Goal: Task Accomplishment & Management: Use online tool/utility

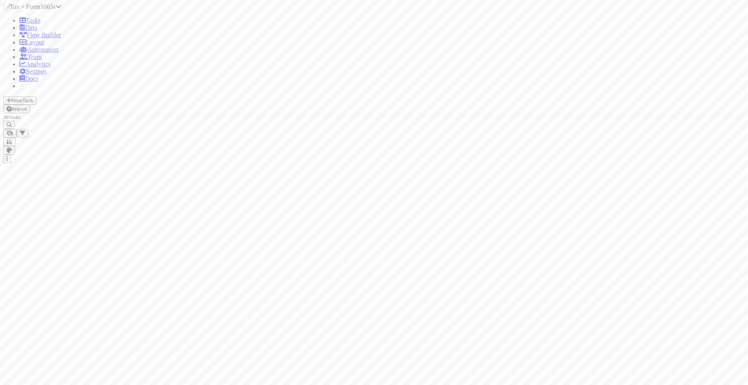
scroll to position [8, 8]
drag, startPoint x: 191, startPoint y: 180, endPoint x: 218, endPoint y: 177, distance: 27.3
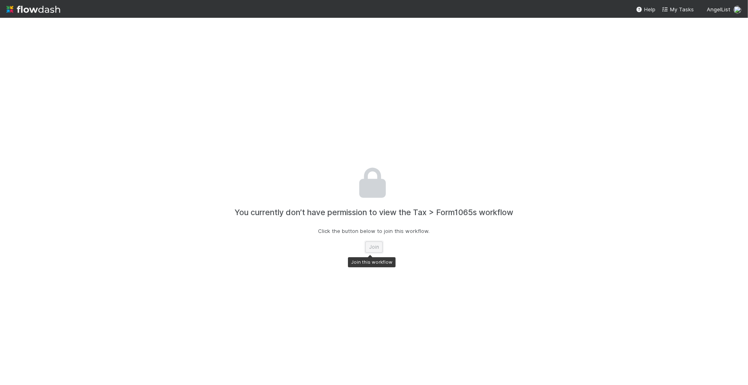
click at [369, 243] on button "Join" at bounding box center [373, 246] width 17 height 11
click at [367, 248] on button "Join" at bounding box center [373, 246] width 17 height 11
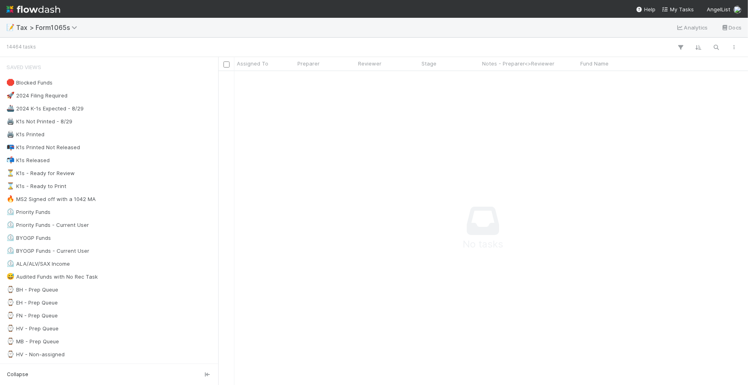
scroll to position [8, 8]
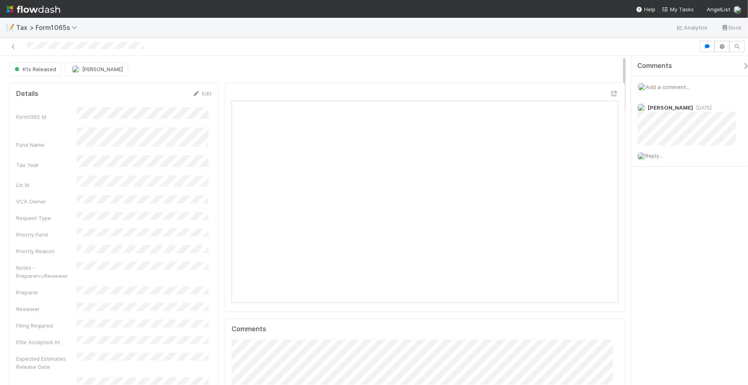
scroll to position [156, 374]
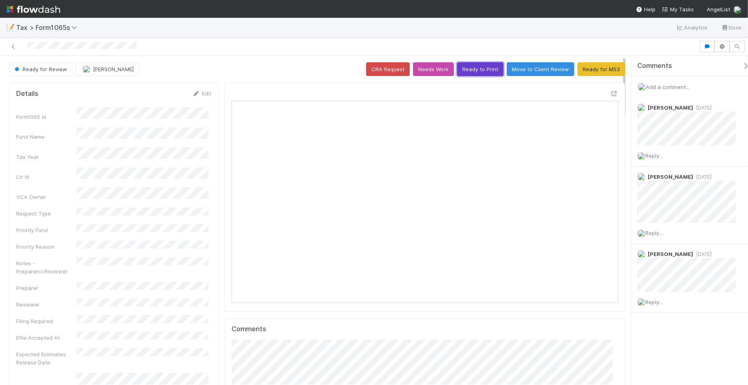
click at [461, 74] on button "Ready to Print" at bounding box center [480, 69] width 46 height 14
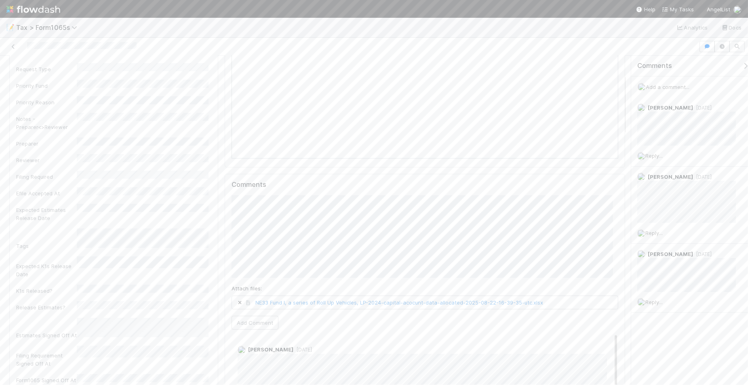
scroll to position [202, 0]
click at [256, 270] on button "Add Comment" at bounding box center [255, 265] width 47 height 14
click at [9, 44] on icon at bounding box center [13, 46] width 8 height 5
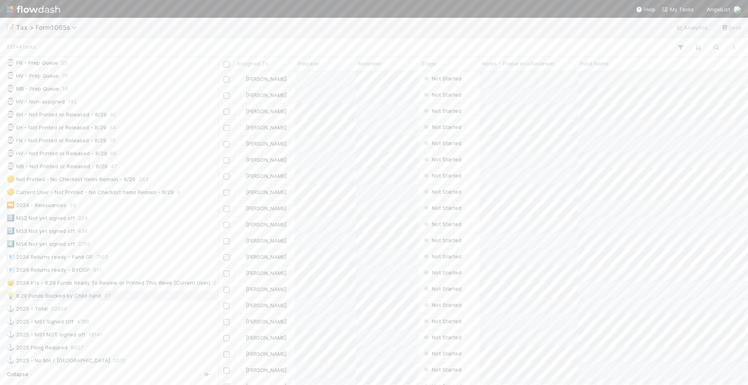
click at [148, 301] on div "💡 8.29 Funds Blocked by Child Fund 37" at bounding box center [111, 296] width 210 height 10
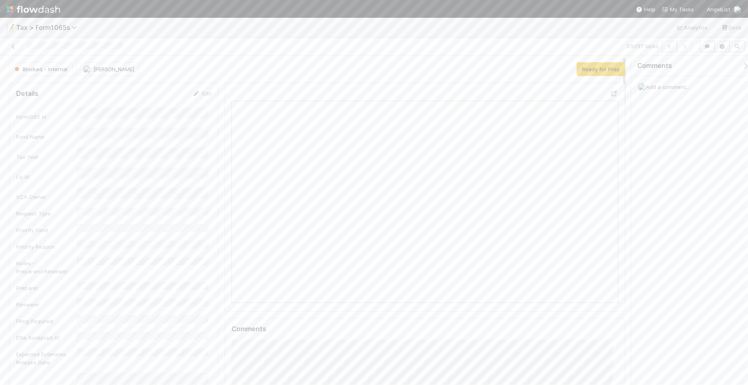
click at [56, 71] on div "Blocked - Internal" at bounding box center [42, 69] width 67 height 14
click at [261, 245] on button "Add Comment" at bounding box center [255, 240] width 47 height 14
drag, startPoint x: 585, startPoint y: 73, endPoint x: 227, endPoint y: 74, distance: 357.8
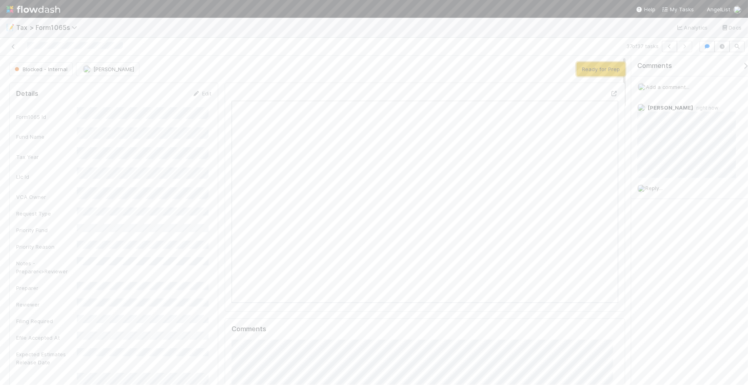
click at [585, 73] on button "Ready for Prep" at bounding box center [601, 69] width 49 height 14
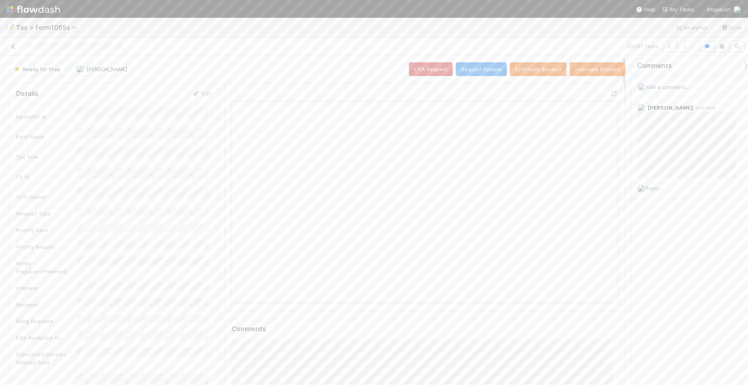
click at [11, 47] on icon at bounding box center [13, 46] width 8 height 5
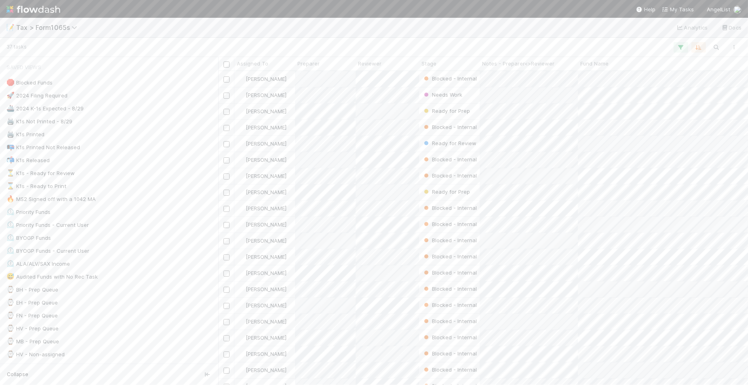
scroll to position [306, 522]
click at [131, 178] on div "⏳ K1s - Ready for Review 54" at bounding box center [111, 173] width 210 height 10
drag, startPoint x: 220, startPoint y: 178, endPoint x: 184, endPoint y: 179, distance: 35.6
click at [184, 179] on div at bounding box center [184, 221] width 0 height 328
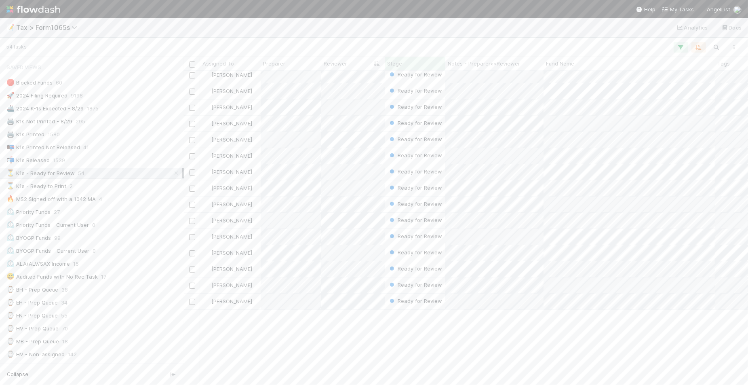
scroll to position [0, 0]
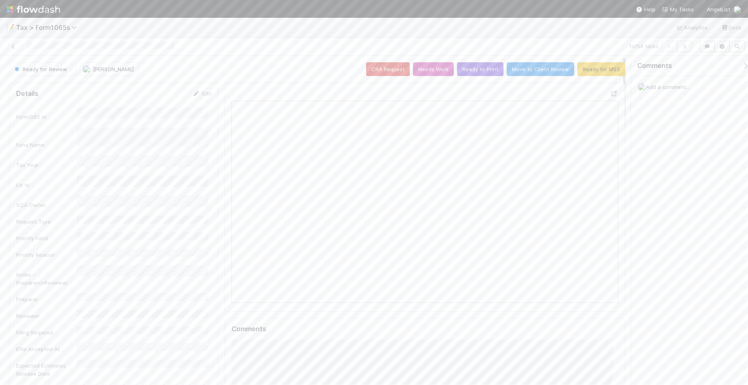
scroll to position [156, 374]
click at [469, 72] on button "Ready to Print" at bounding box center [480, 69] width 46 height 14
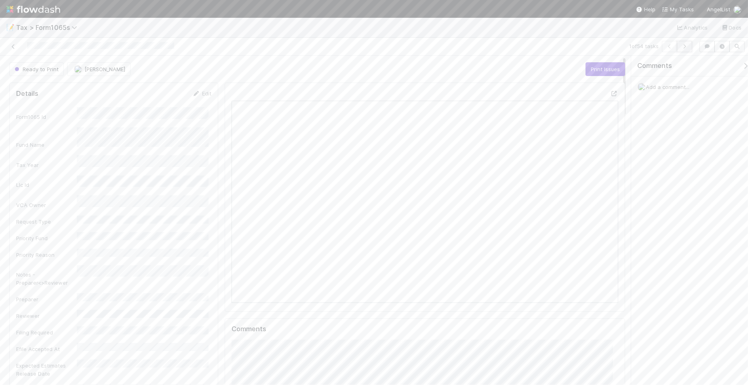
click at [682, 44] on icon "button" at bounding box center [685, 46] width 8 height 5
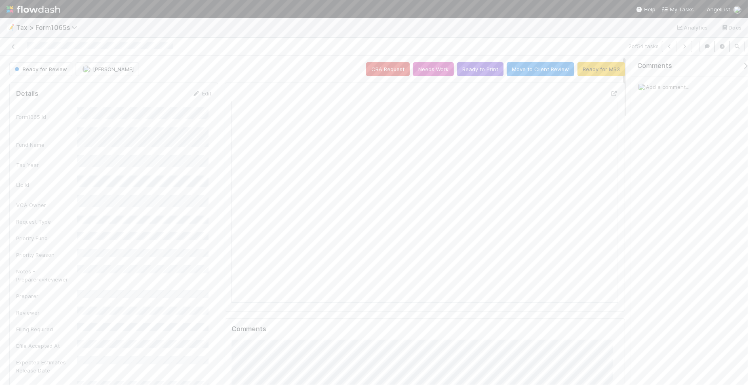
scroll to position [7, 8]
click at [459, 70] on button "Ready to Print" at bounding box center [480, 69] width 46 height 14
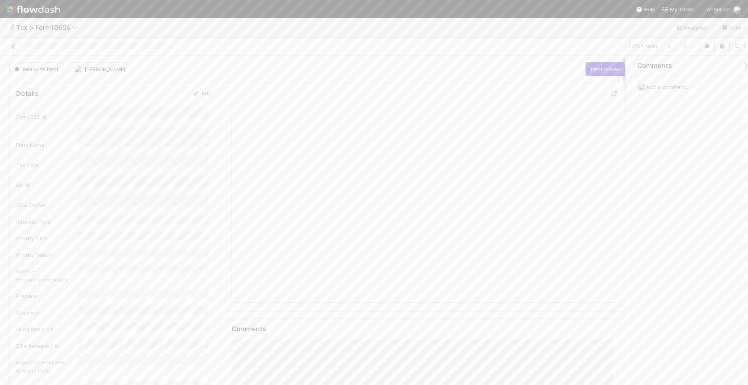
click at [13, 47] on icon at bounding box center [13, 46] width 8 height 5
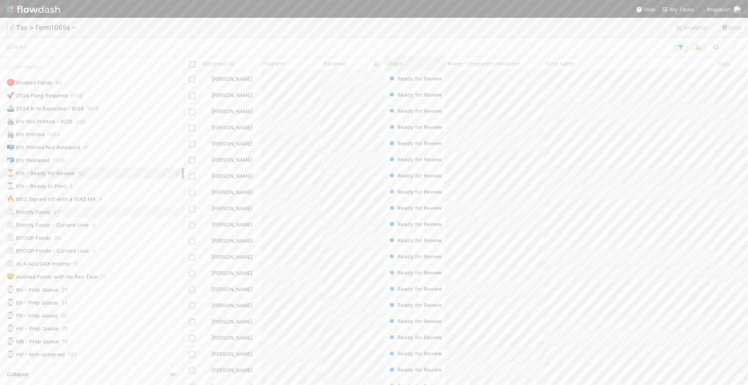
click at [133, 215] on div "⏲️ Priority Funds 27" at bounding box center [93, 212] width 175 height 10
click at [188, 276] on div at bounding box center [188, 221] width 1 height 328
click at [123, 301] on div "💡 8.29 Funds Blocked by Child Fund 36" at bounding box center [96, 296] width 180 height 10
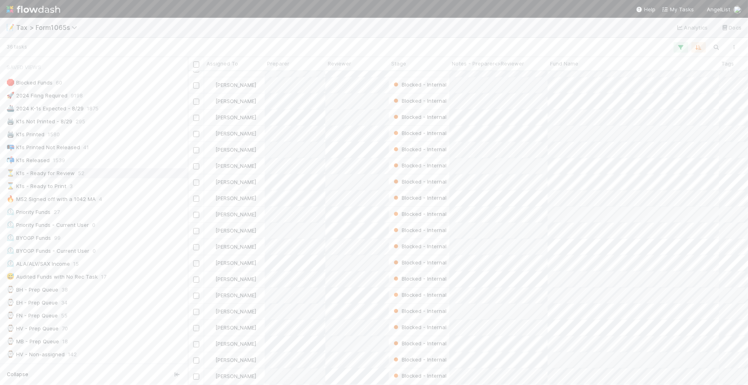
click at [121, 176] on div "⏳ K1s - Ready for Review 52" at bounding box center [96, 173] width 180 height 10
click at [257, 344] on button "Add Comment" at bounding box center [255, 341] width 47 height 14
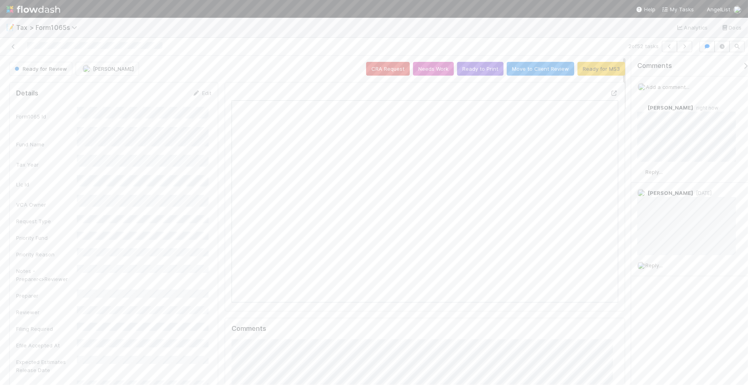
scroll to position [0, 0]
click at [466, 72] on button "Ready to Print" at bounding box center [480, 69] width 46 height 14
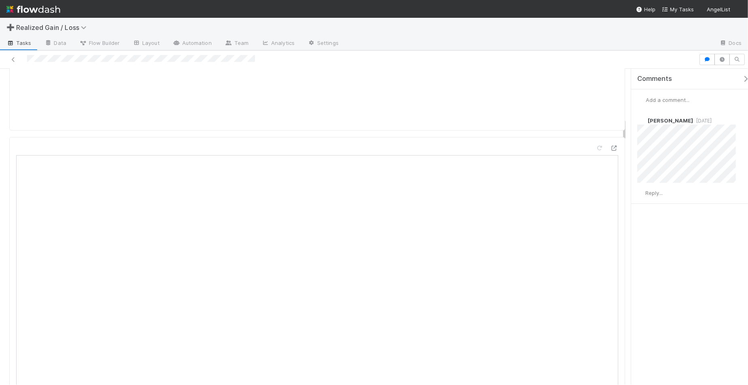
scroll to position [708, 0]
click at [596, 120] on icon at bounding box center [600, 122] width 8 height 5
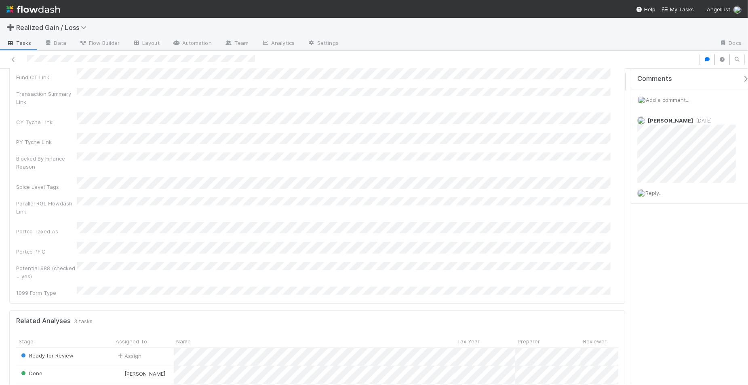
scroll to position [0, 0]
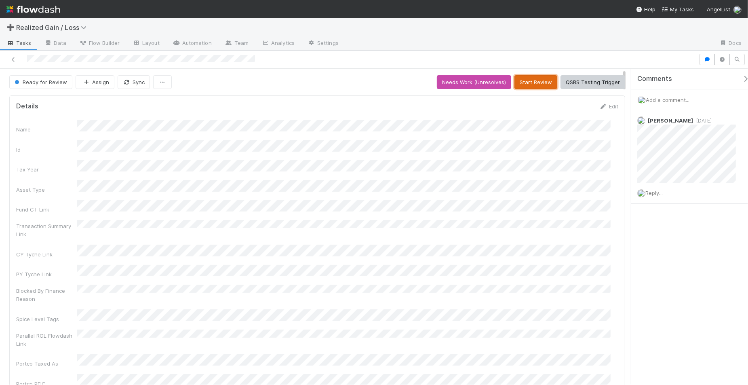
click at [518, 88] on button "Start Review" at bounding box center [536, 82] width 43 height 14
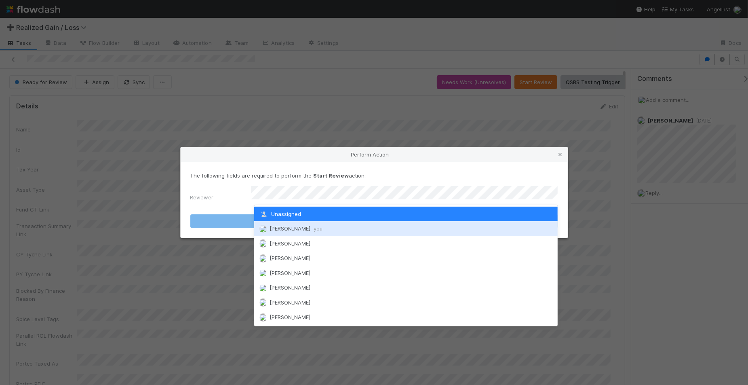
click at [400, 222] on div "[PERSON_NAME] you" at bounding box center [406, 228] width 304 height 15
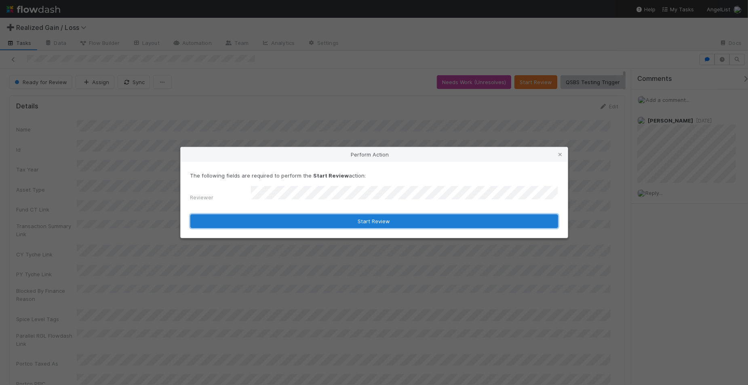
click at [399, 219] on button "Start Review" at bounding box center [374, 221] width 368 height 14
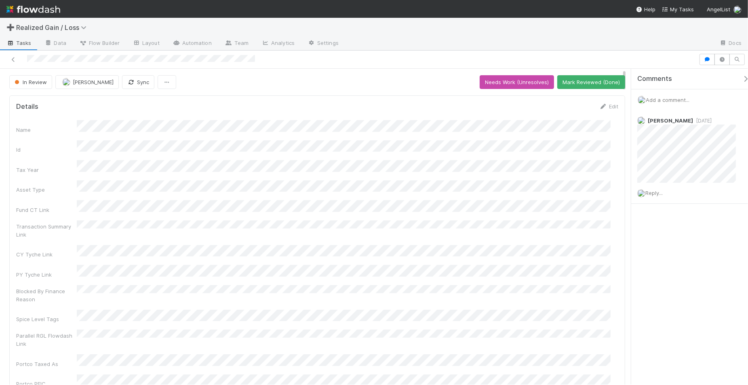
click at [654, 98] on span "Add a comment..." at bounding box center [668, 100] width 44 height 6
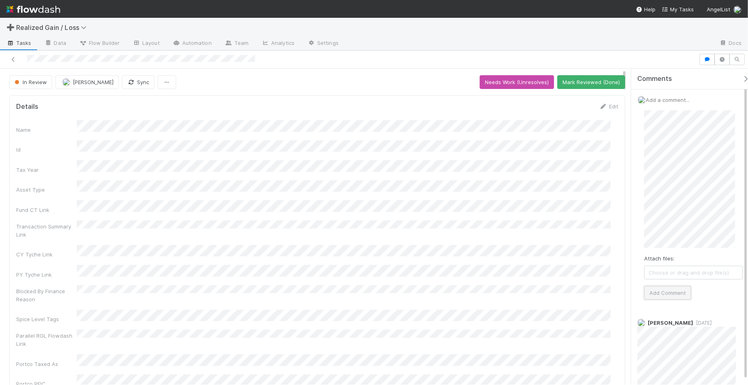
click at [684, 289] on button "Add Comment" at bounding box center [667, 293] width 47 height 14
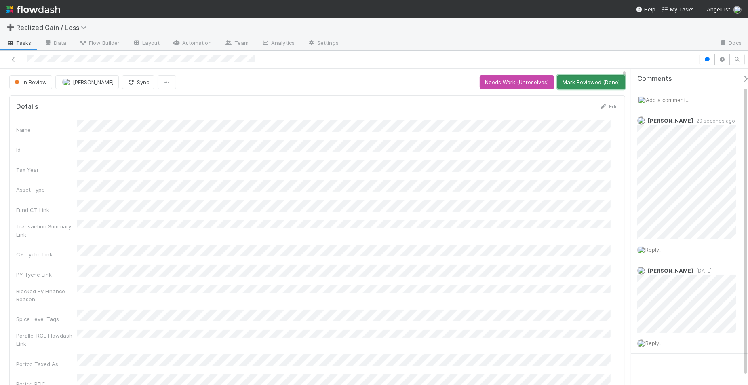
click at [568, 82] on button "Mark Reviewed (Done)" at bounding box center [592, 82] width 68 height 14
